Goal: Task Accomplishment & Management: Manage account settings

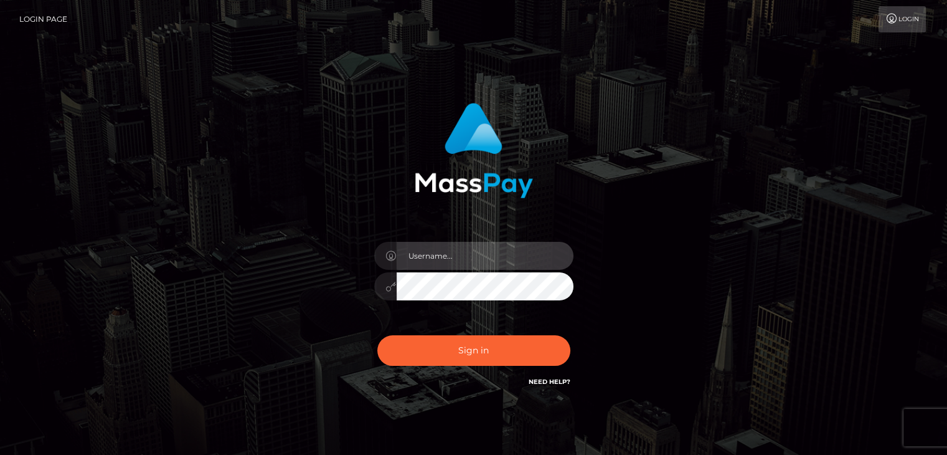
click at [503, 253] on input "text" at bounding box center [485, 256] width 177 height 28
type input "vijaya11shree@gmail.com"
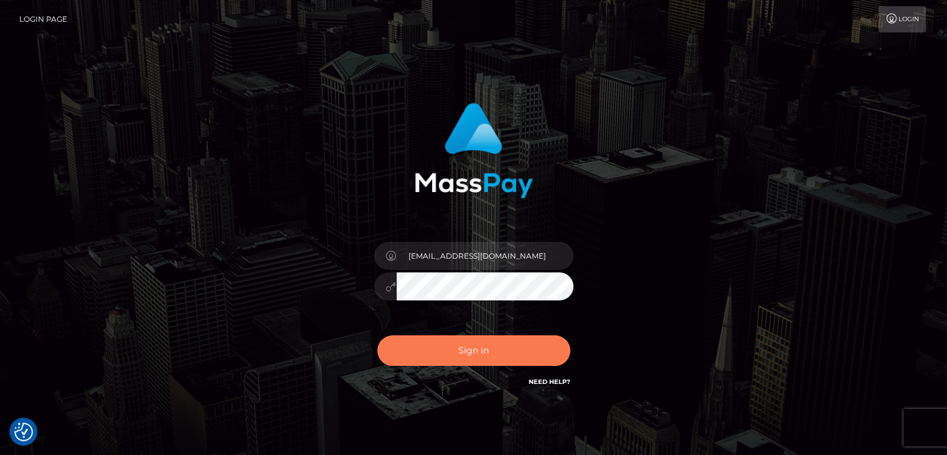
click at [430, 349] on button "Sign in" at bounding box center [473, 350] width 193 height 31
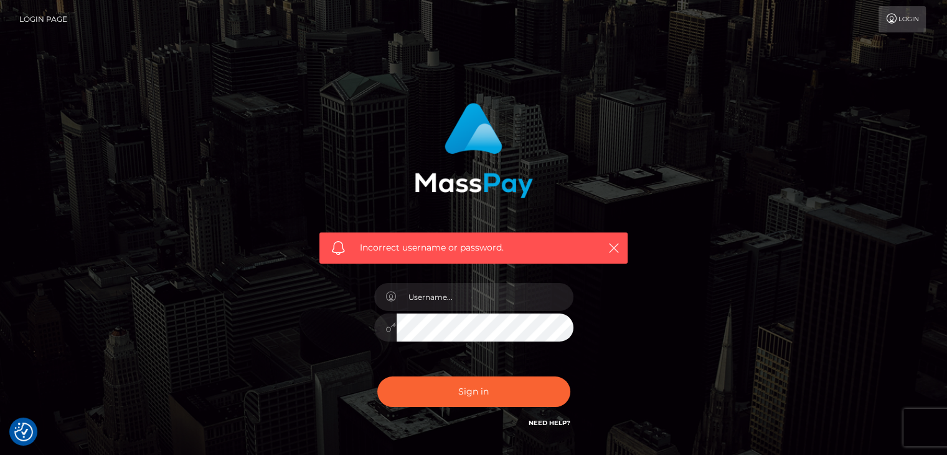
click at [28, 18] on link "Login Page" at bounding box center [43, 19] width 48 height 26
